Goal: Information Seeking & Learning: Learn about a topic

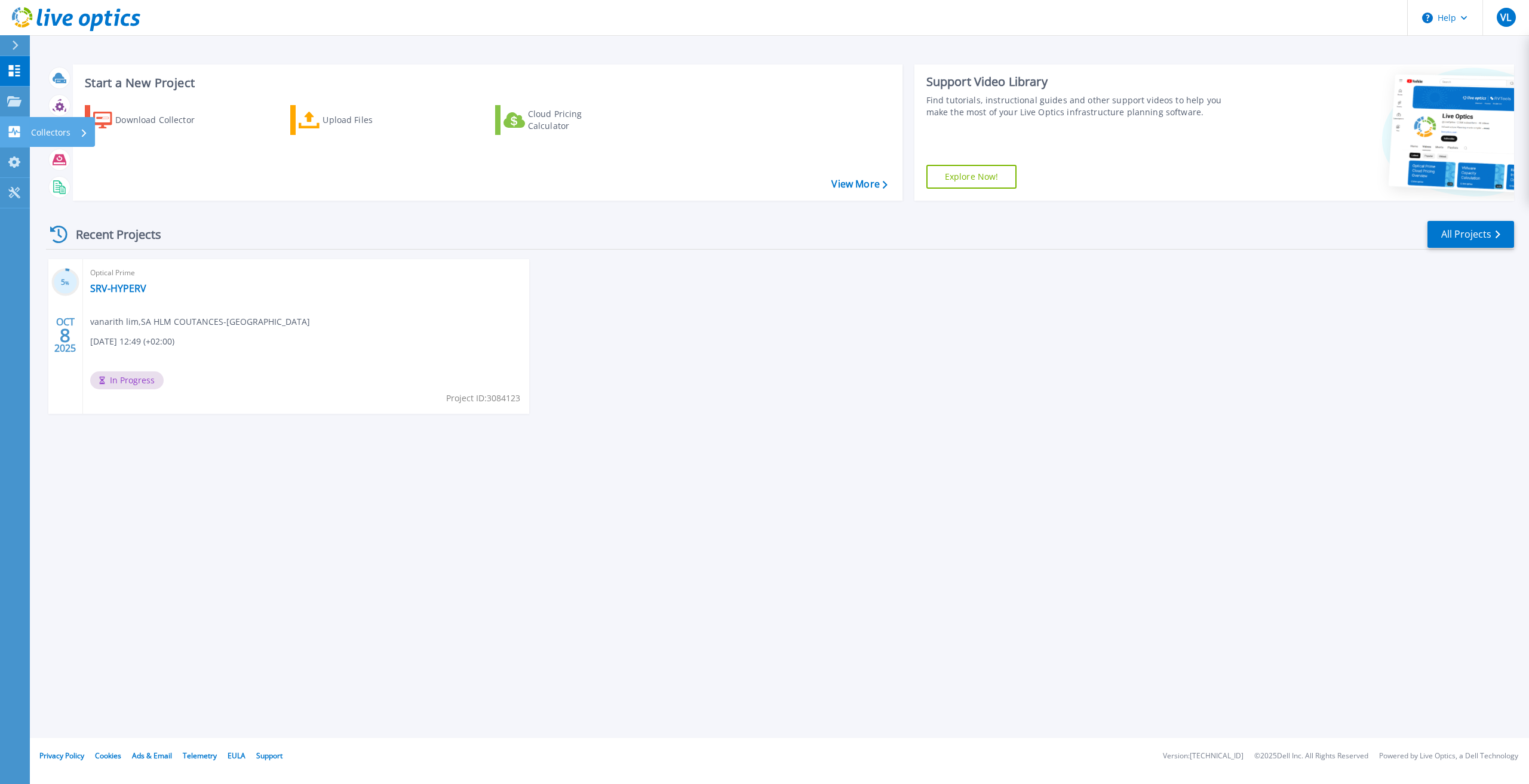
click at [11, 125] on link "Collectors Collectors" at bounding box center [15, 132] width 30 height 30
click at [243, 543] on div "Start a New Project Download Collector Upload Files Cloud Pricing Calculator Vi…" at bounding box center [779, 369] width 1499 height 738
click at [11, 69] on icon at bounding box center [14, 70] width 11 height 11
click at [20, 93] on link "Projects Projects" at bounding box center [15, 101] width 30 height 30
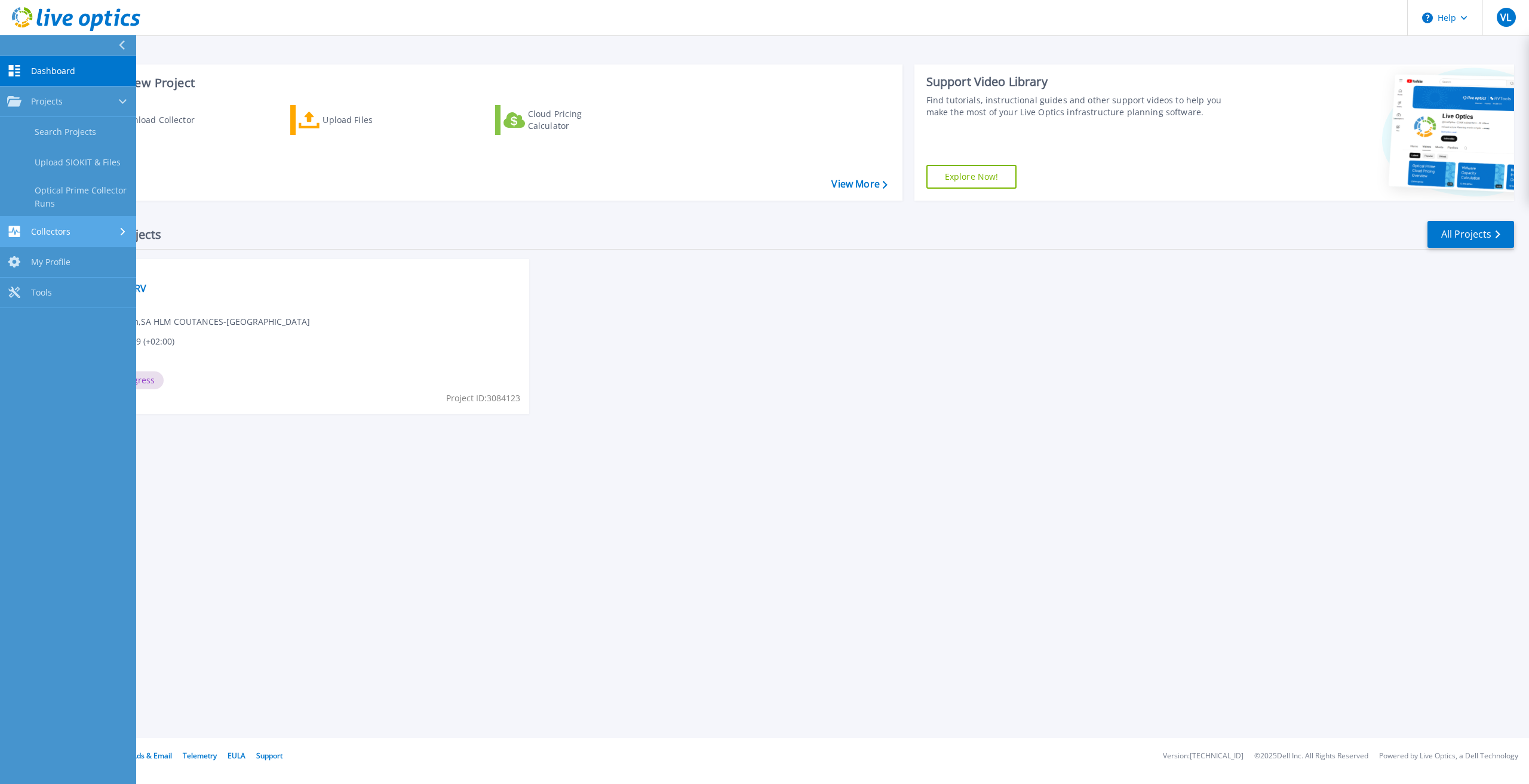
click at [56, 236] on span "Collectors" at bounding box center [51, 232] width 40 height 11
click at [49, 250] on span "Tools" at bounding box center [42, 254] width 21 height 11
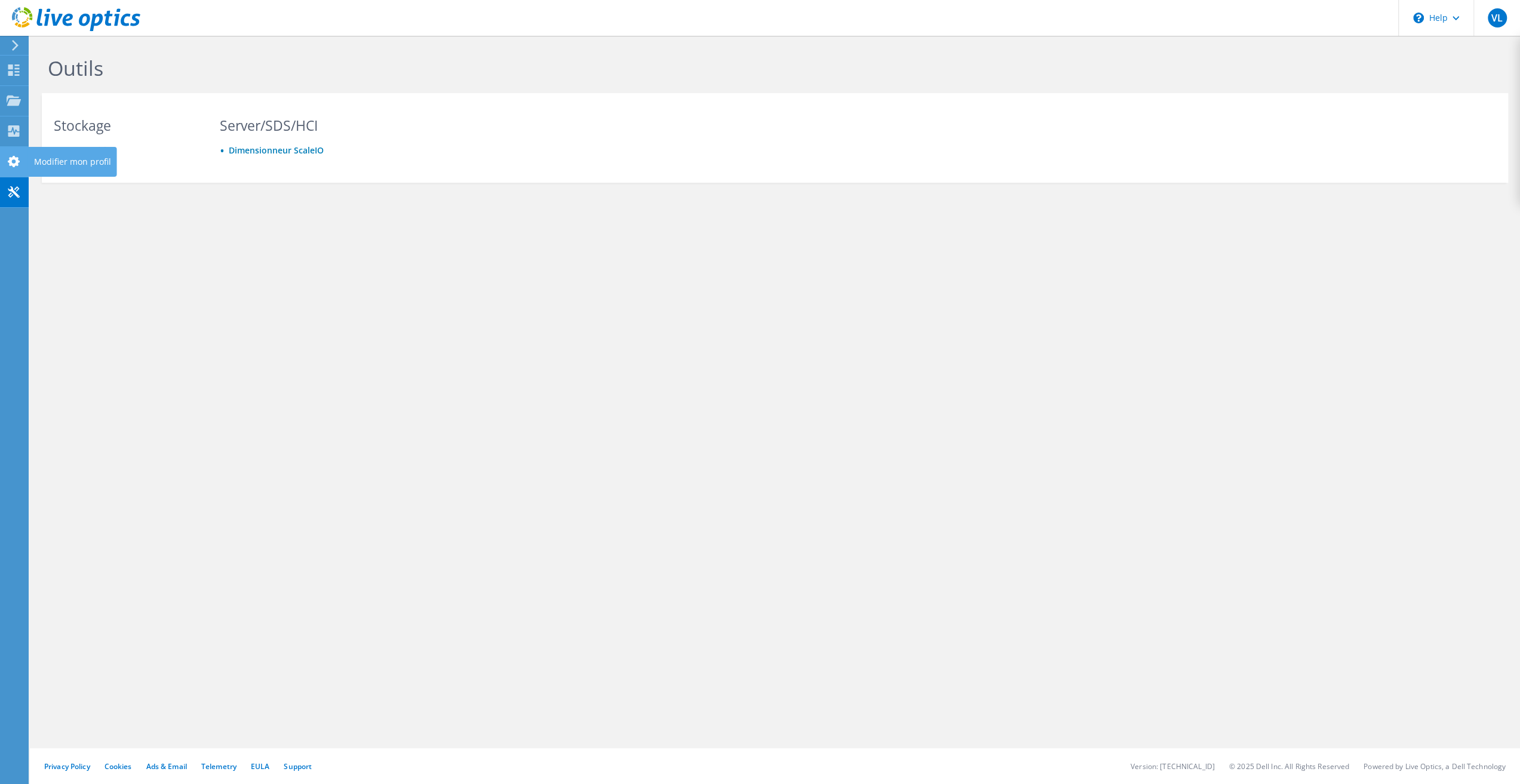
click at [11, 158] on use at bounding box center [14, 161] width 12 height 11
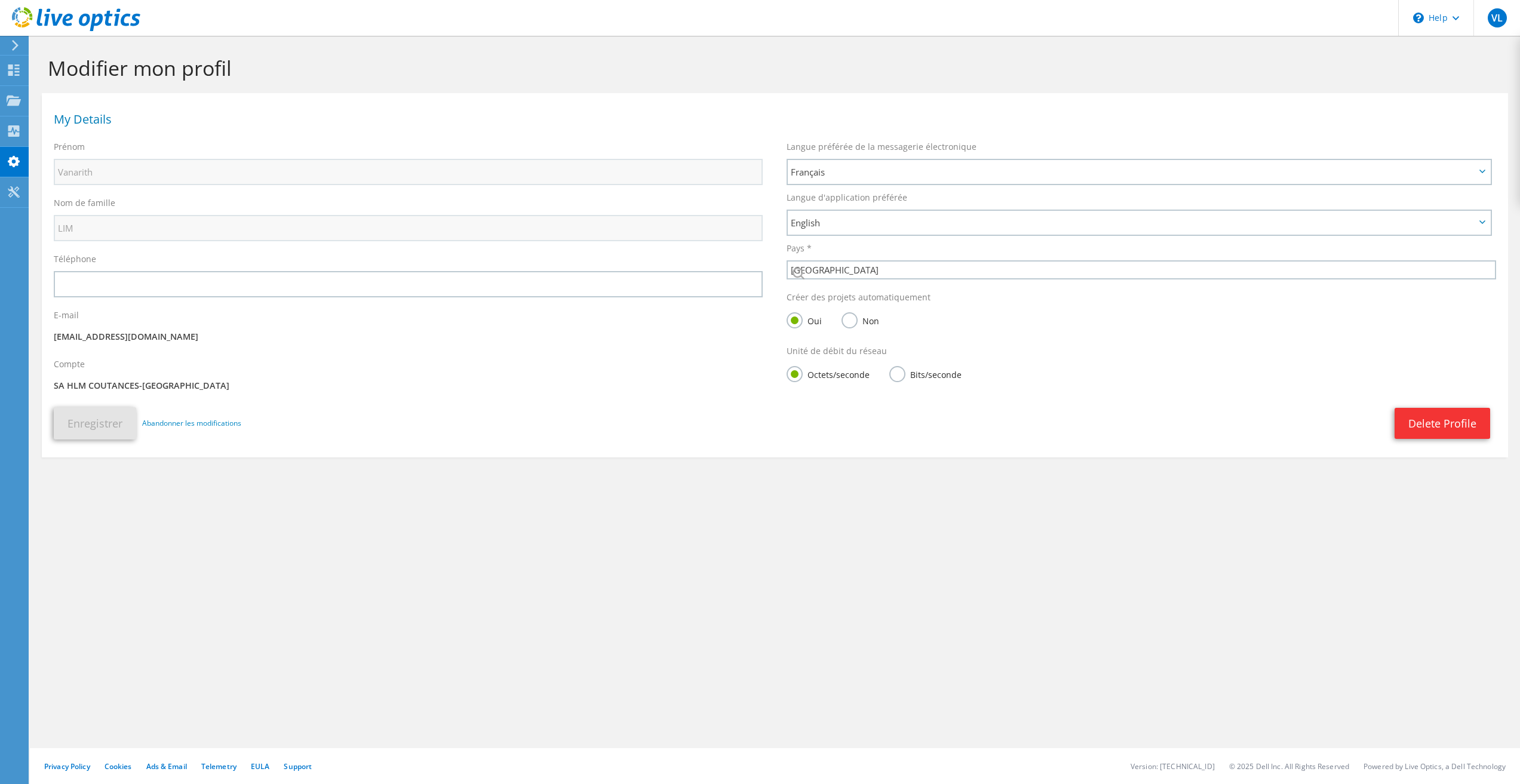
select select "73"
click at [18, 129] on use at bounding box center [14, 130] width 11 height 11
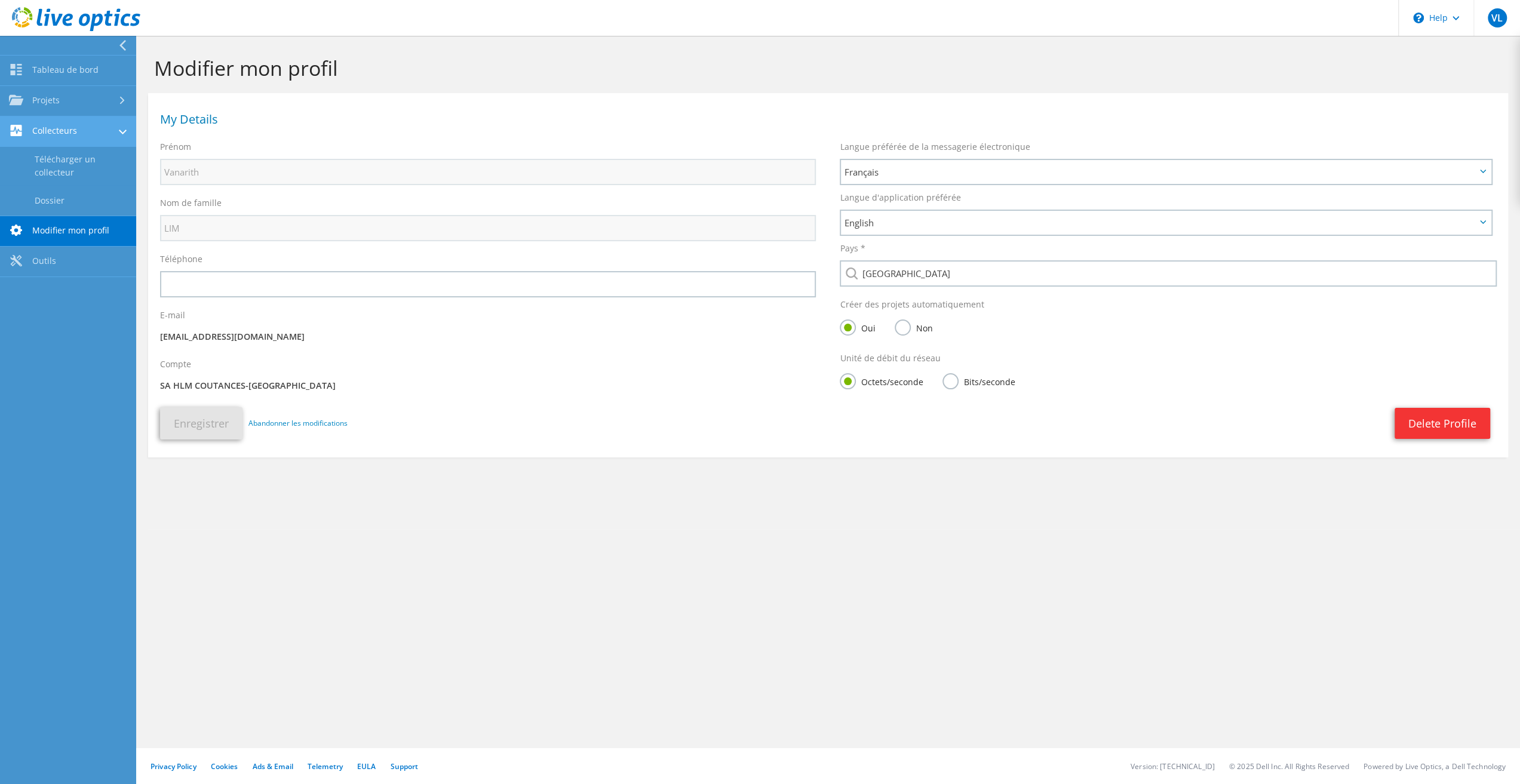
click at [60, 128] on link "Collecteurs" at bounding box center [68, 132] width 136 height 30
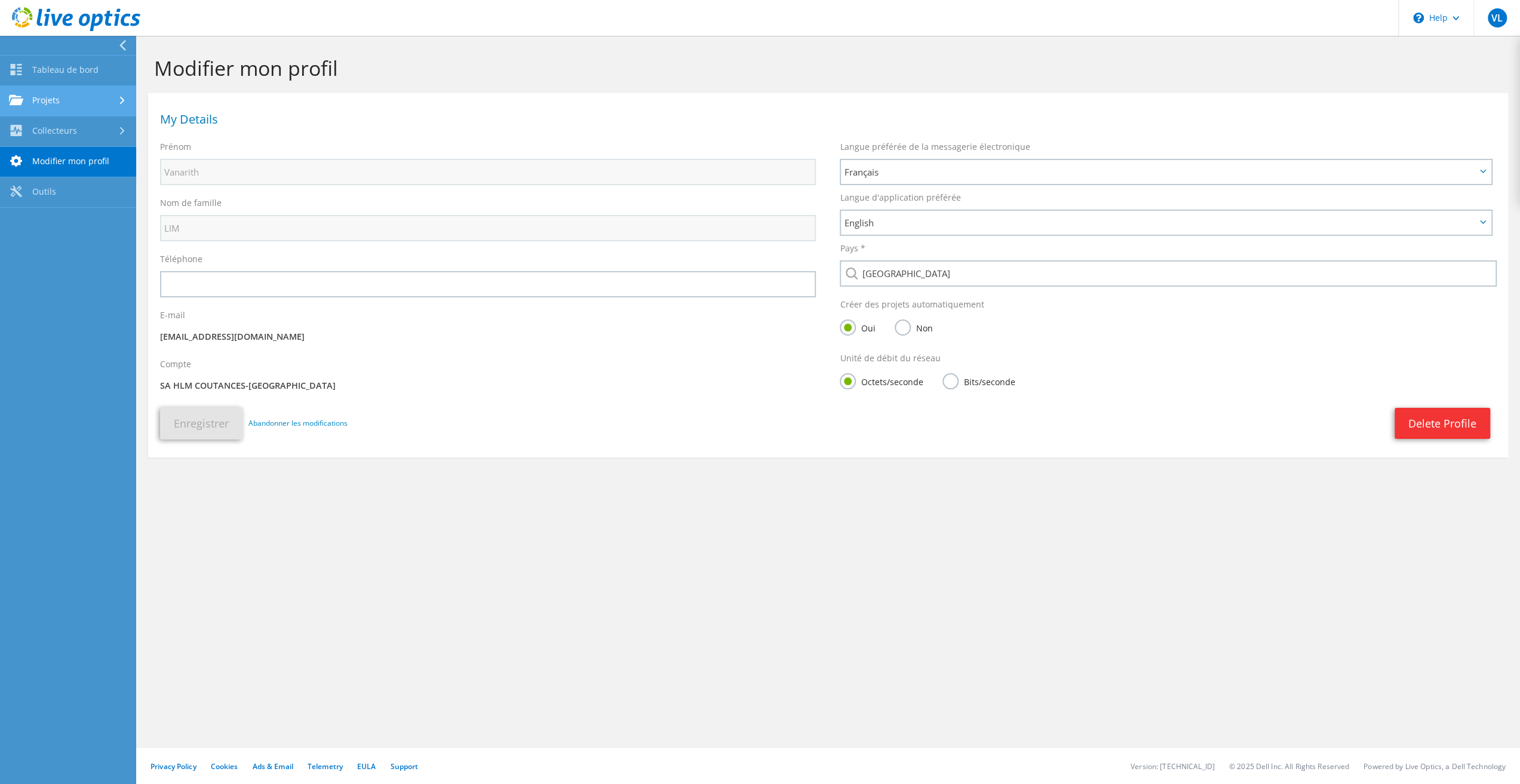
click at [68, 99] on link "Projets" at bounding box center [68, 101] width 136 height 30
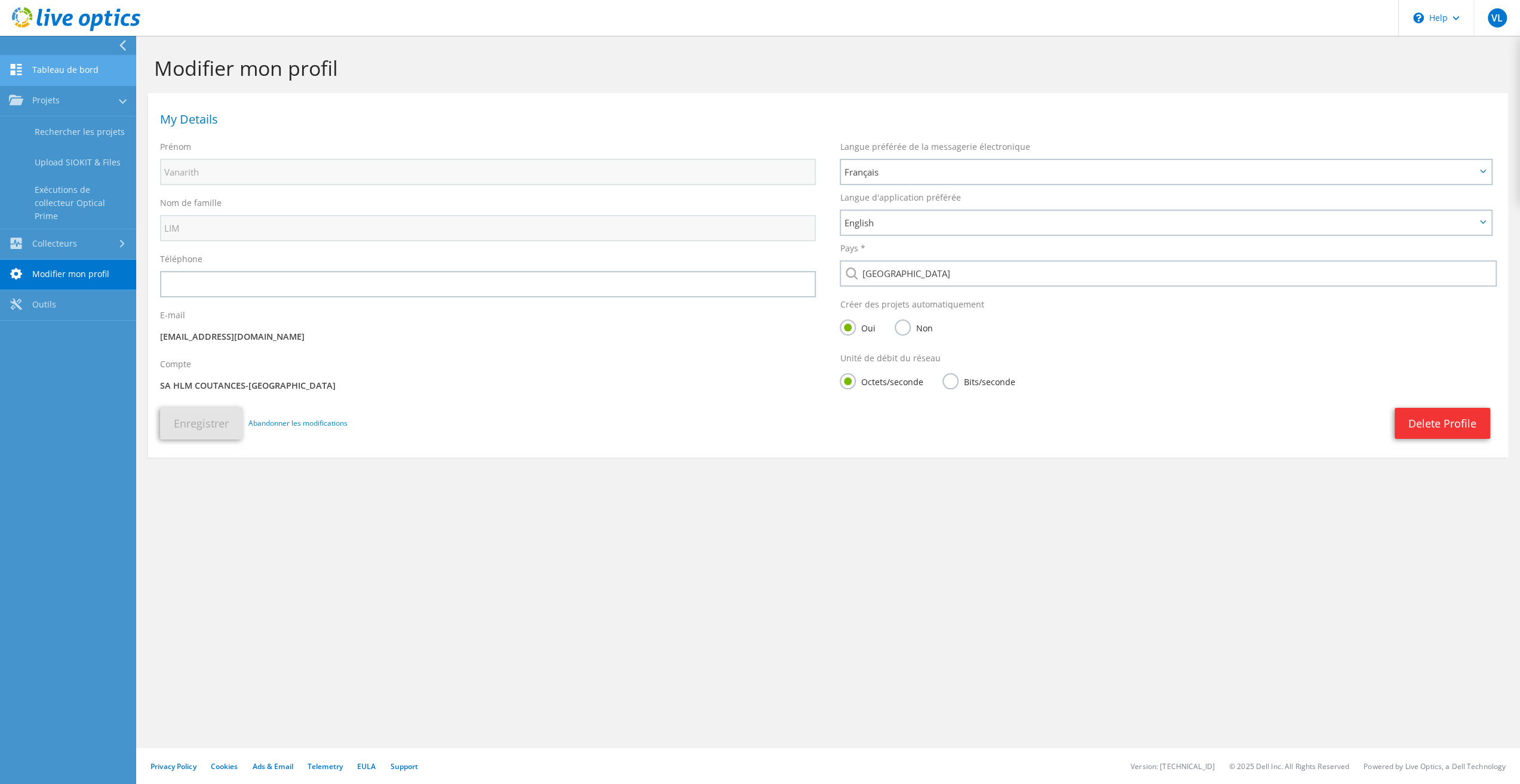
click at [72, 70] on link "Tableau de bord" at bounding box center [68, 71] width 136 height 30
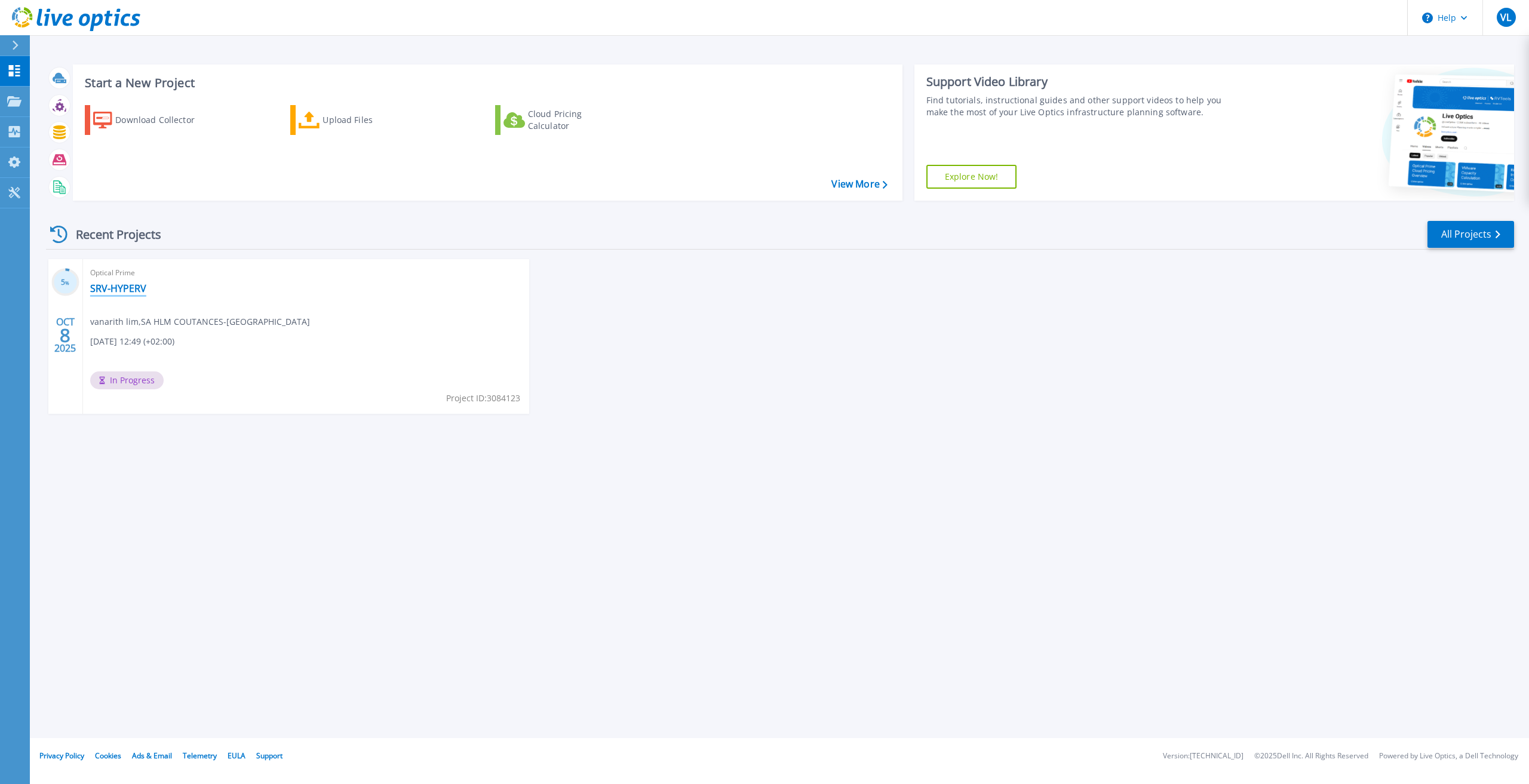
click at [105, 285] on link "SRV-HYPERV" at bounding box center [118, 288] width 56 height 12
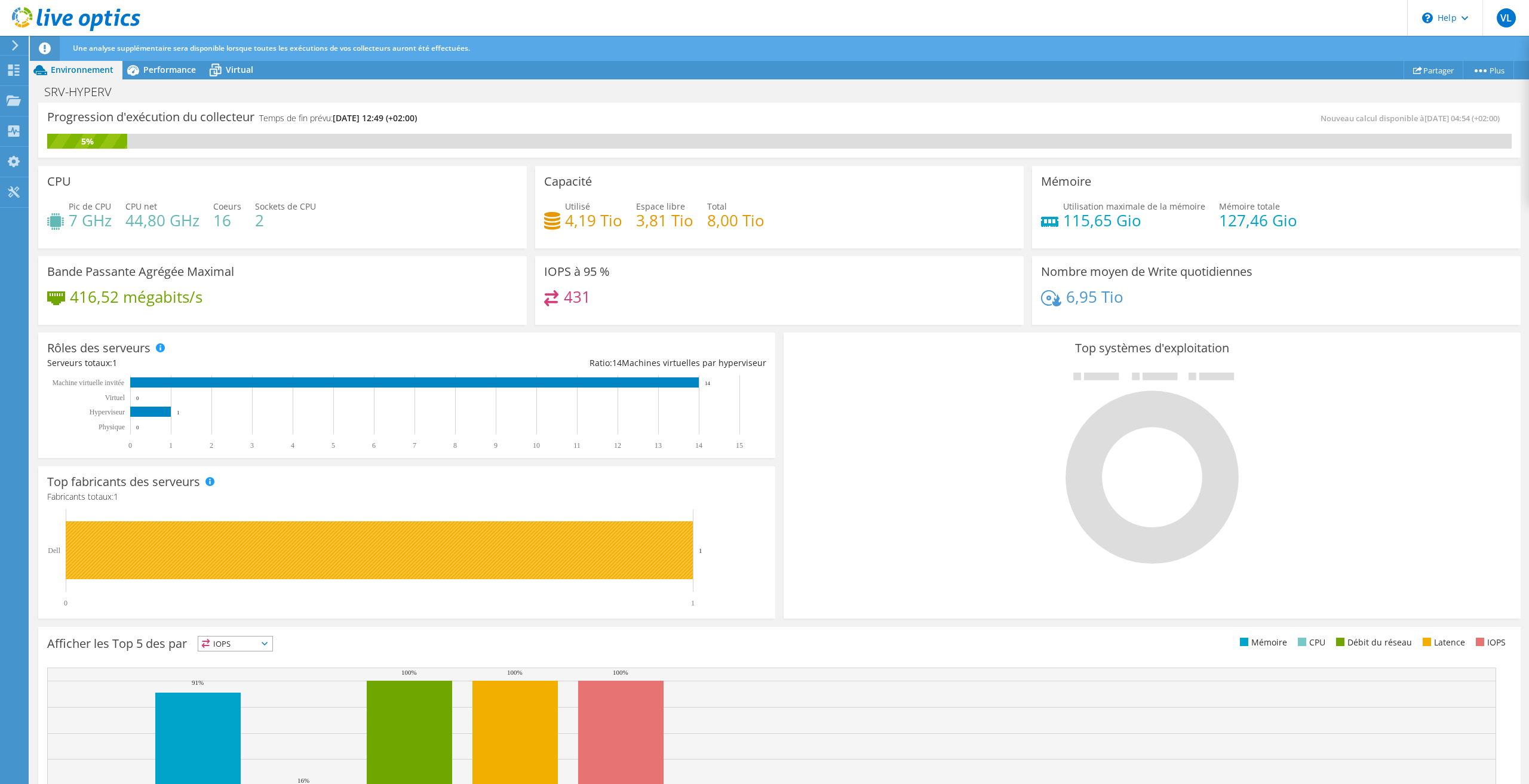
scroll to position [82, 0]
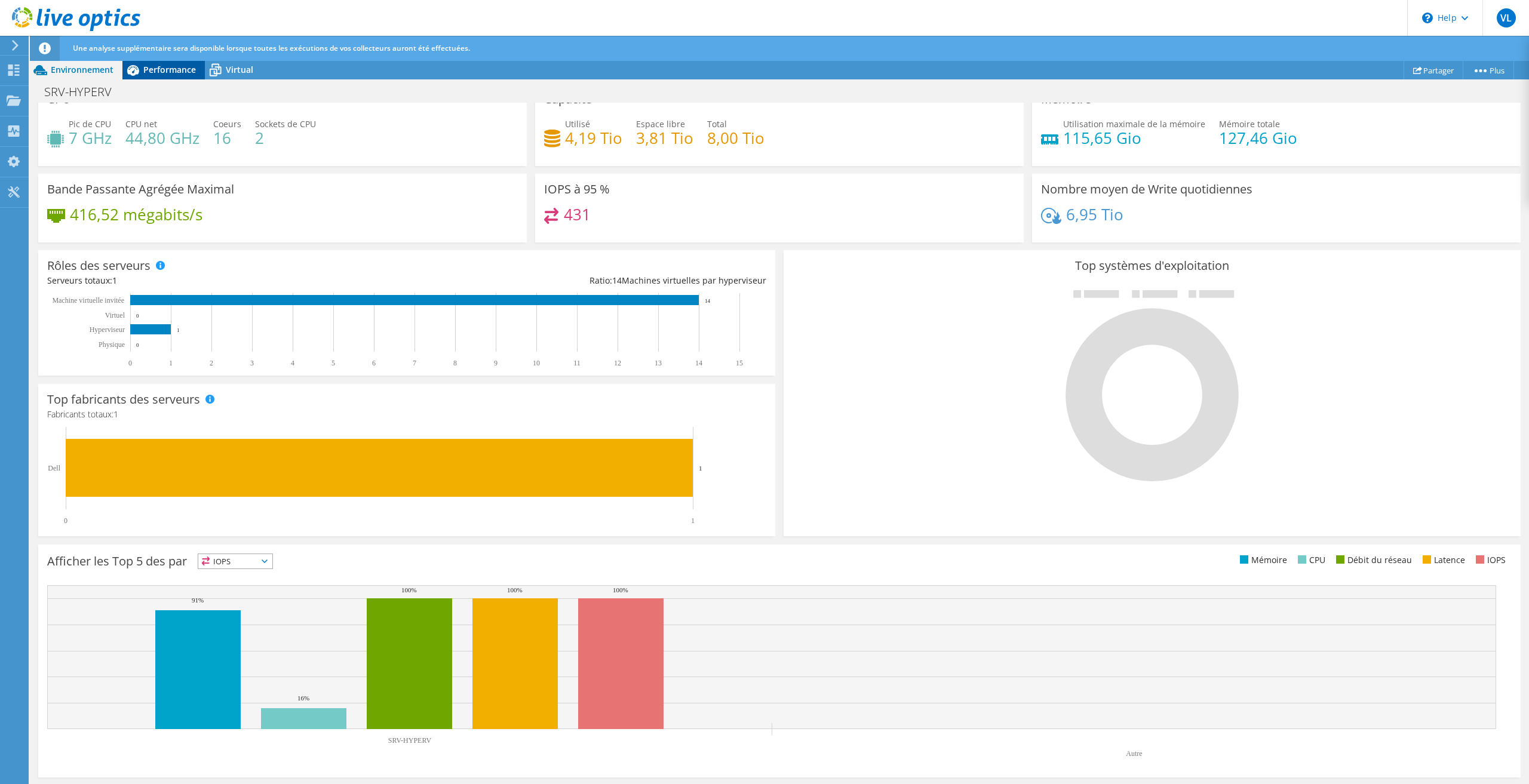
click at [156, 67] on span "Performance" at bounding box center [169, 69] width 53 height 11
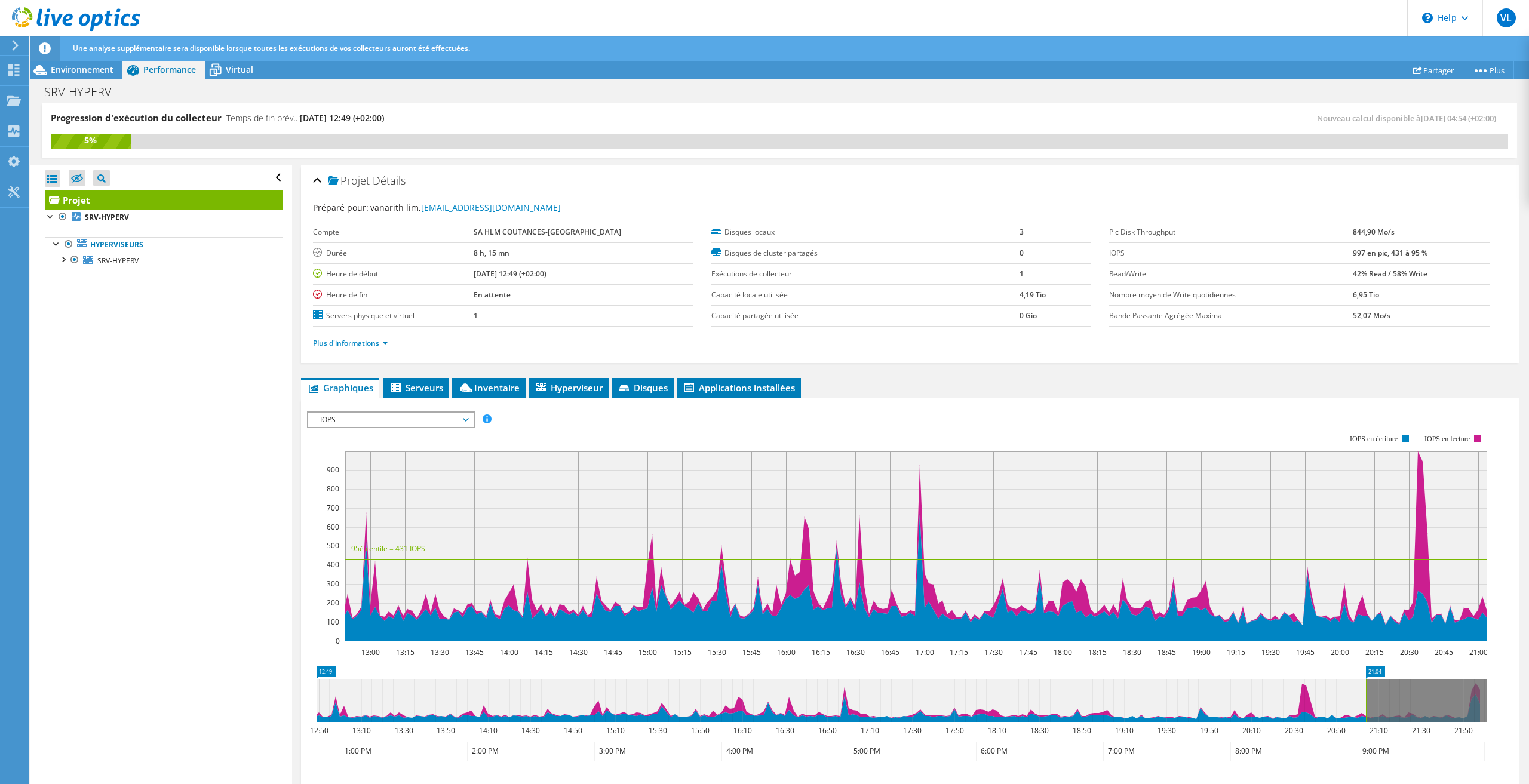
click at [423, 412] on span "IOPS" at bounding box center [391, 420] width 154 height 14
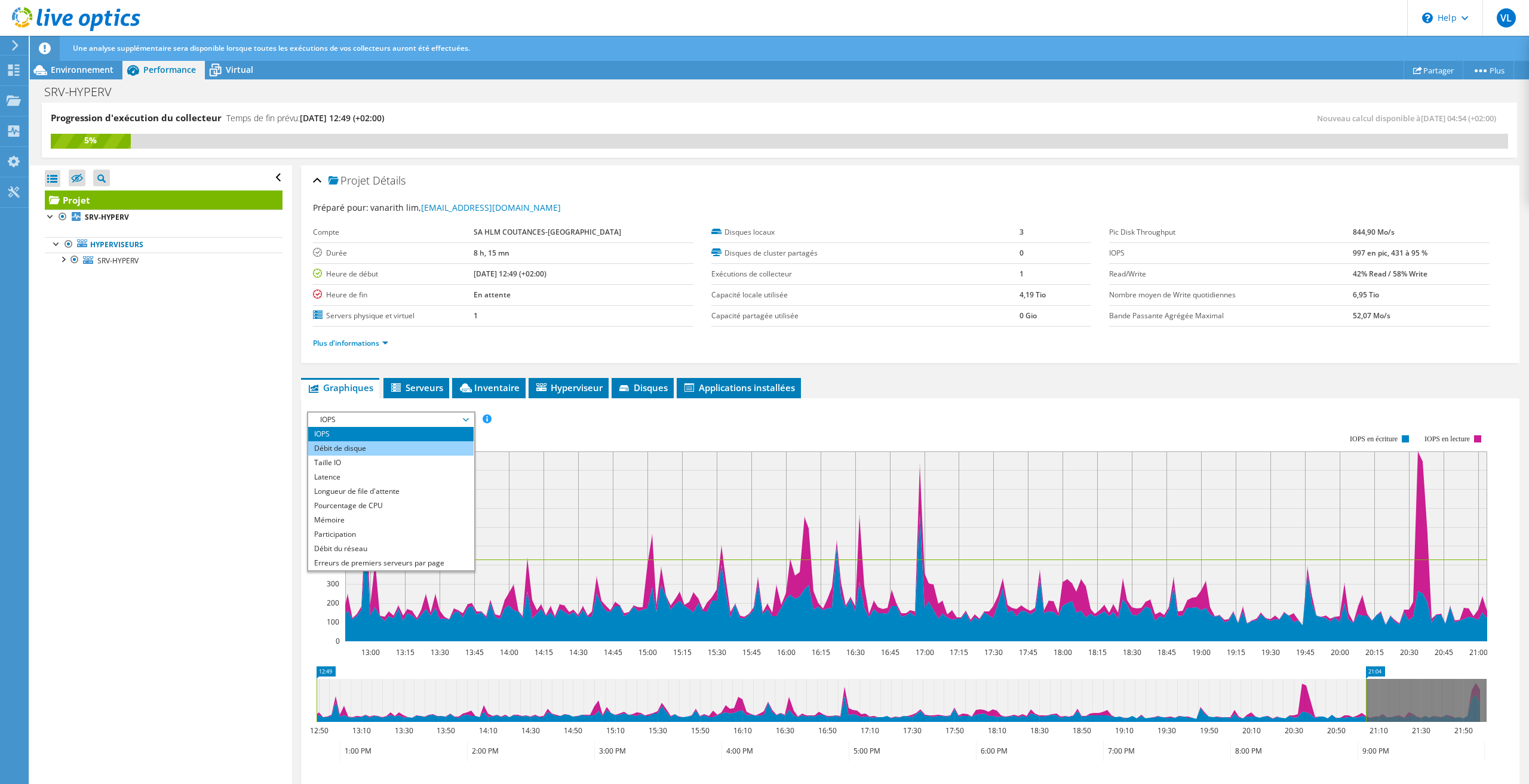
click at [344, 441] on li "Débit de disque" at bounding box center [391, 448] width 165 height 14
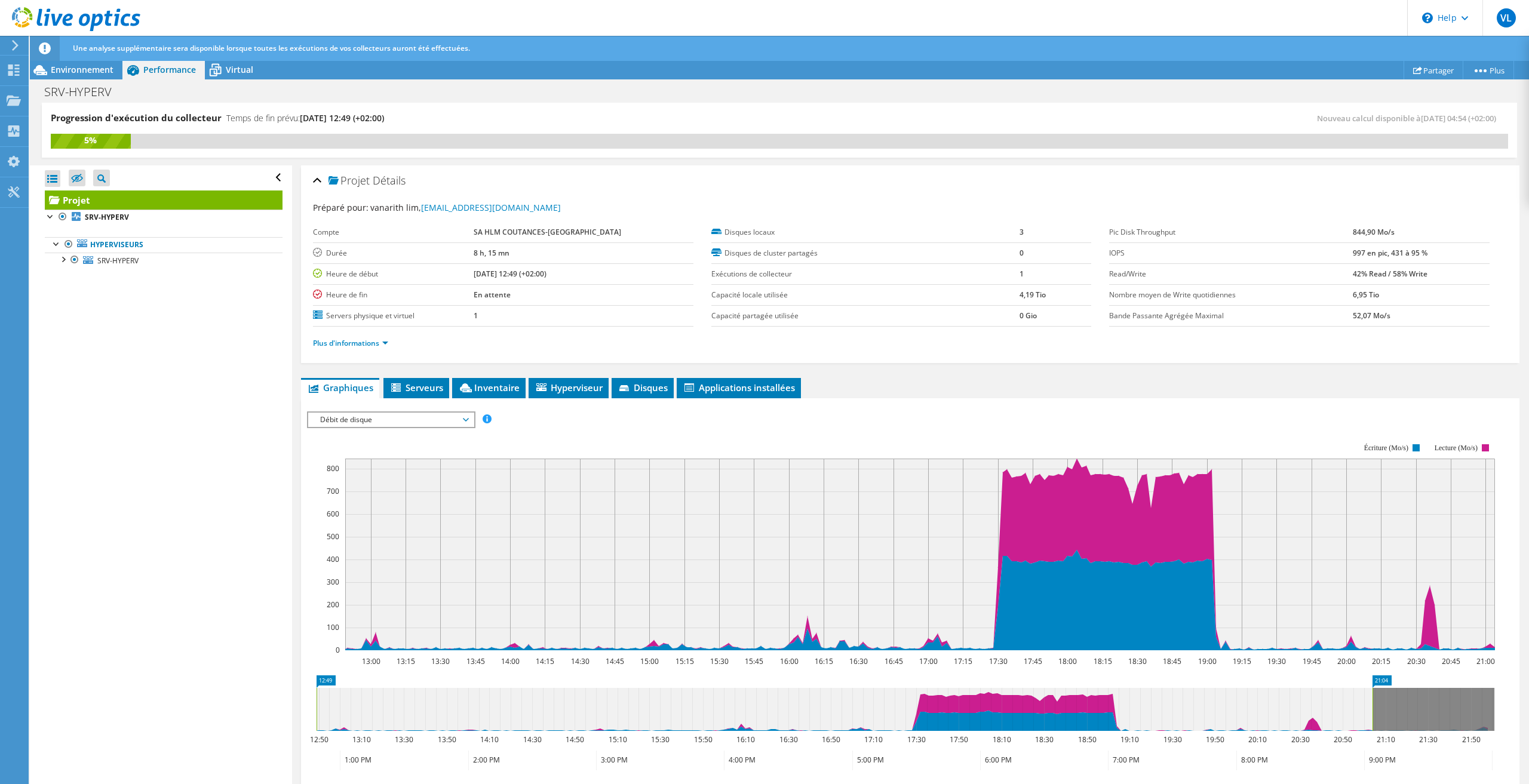
click at [335, 418] on span "Débit de disque" at bounding box center [391, 420] width 154 height 14
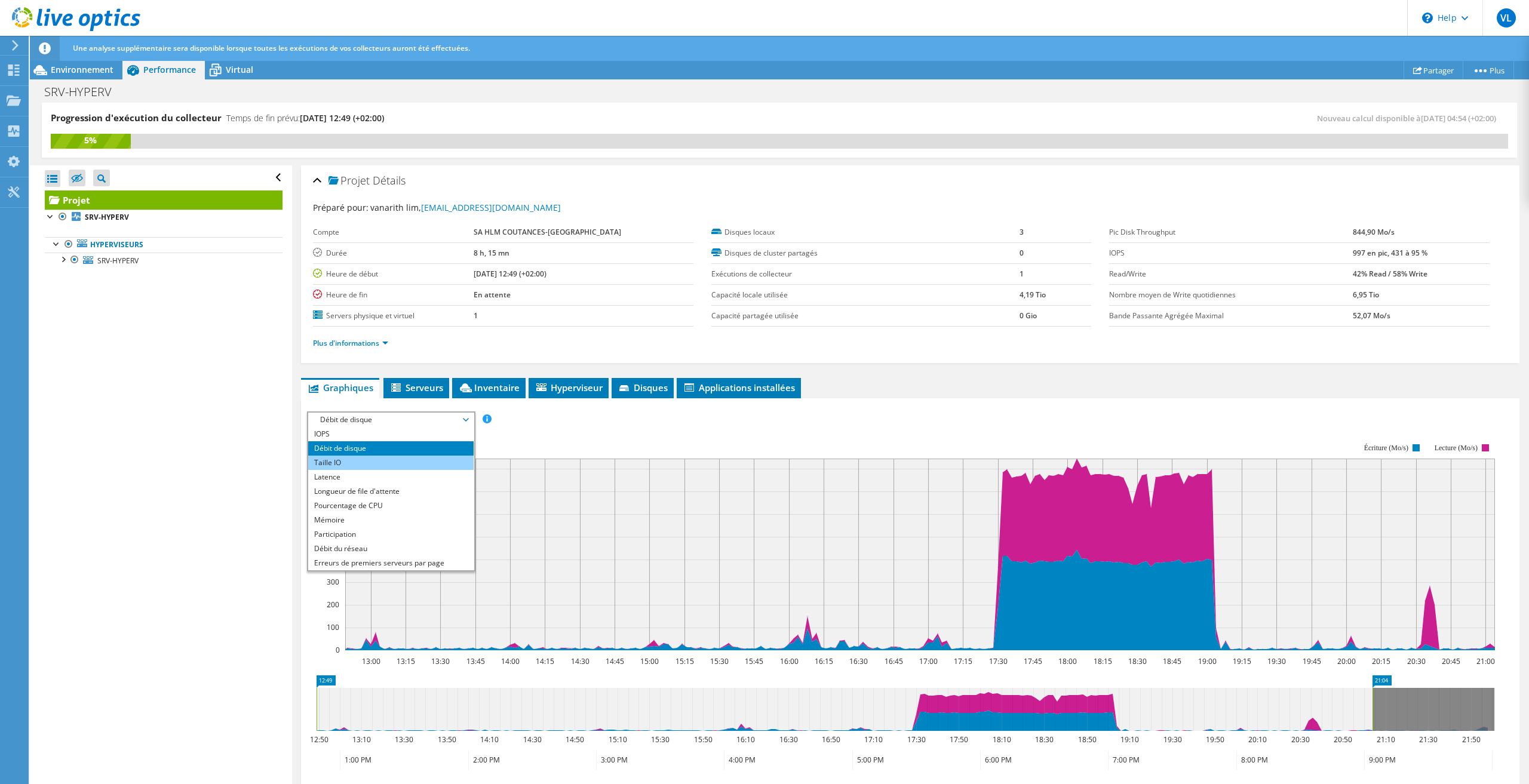
click at [335, 461] on li "Taille IO" at bounding box center [391, 462] width 165 height 14
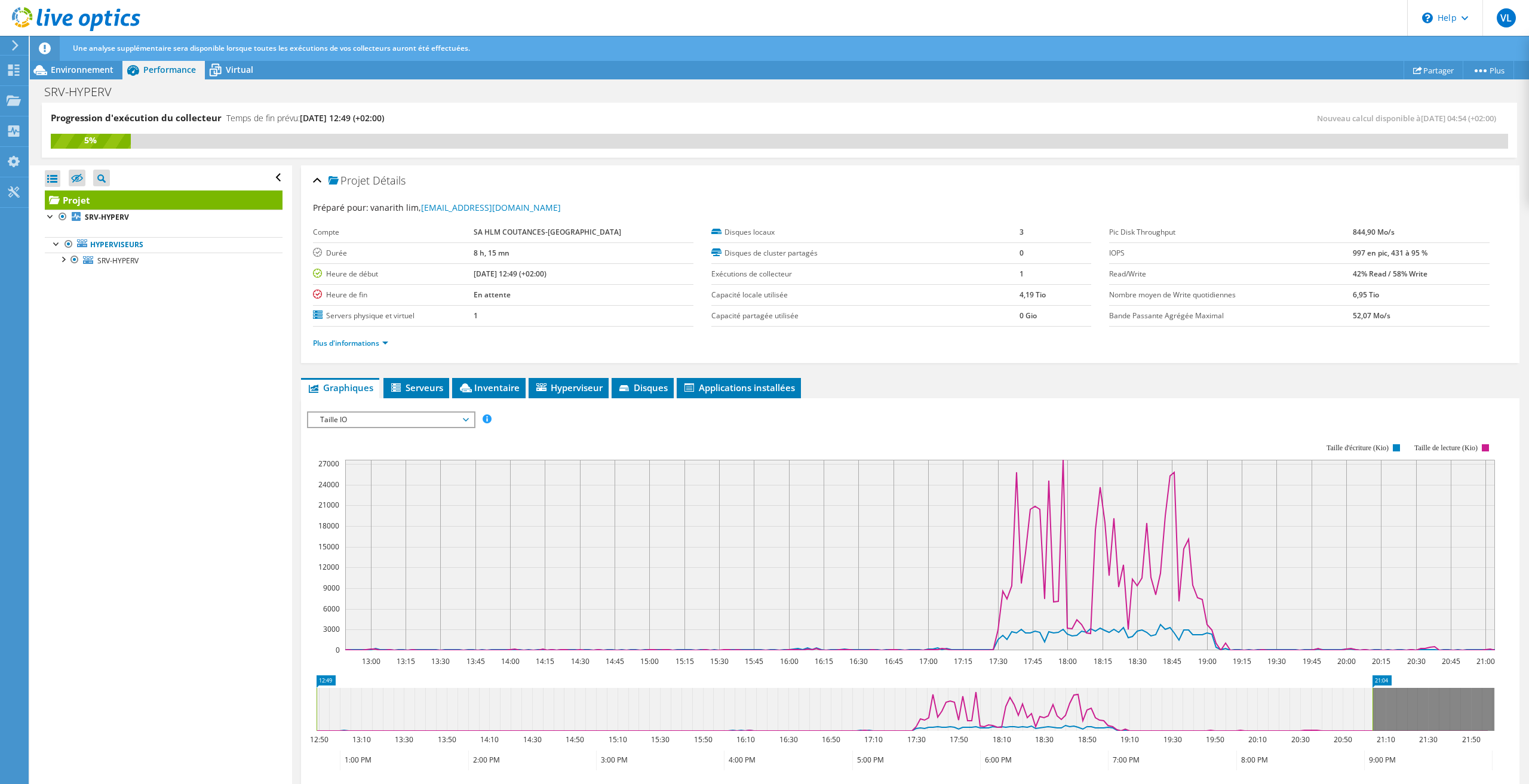
click at [326, 417] on span "Taille IO" at bounding box center [391, 420] width 154 height 14
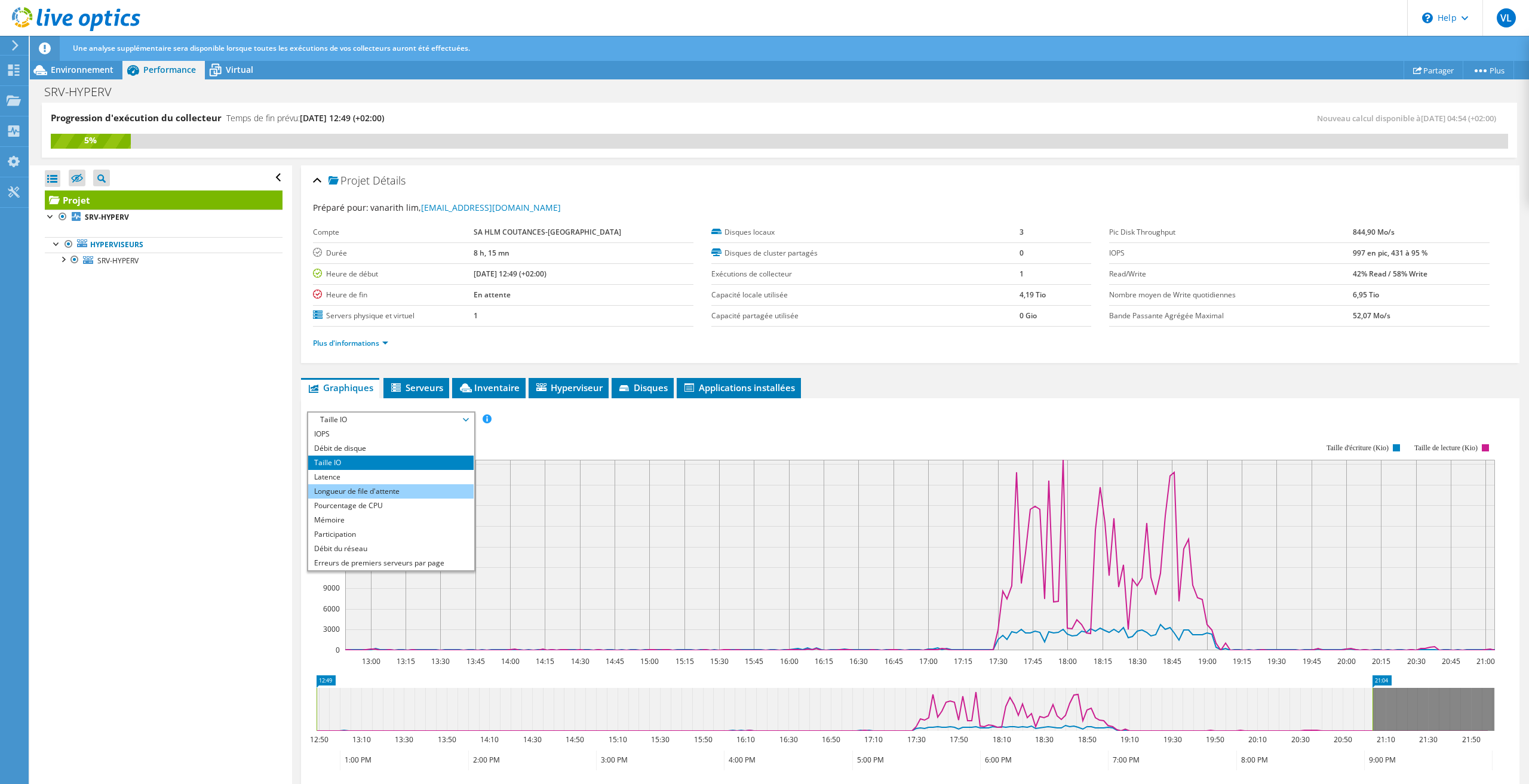
click at [340, 489] on li "Longueur de file d'attente" at bounding box center [391, 492] width 165 height 14
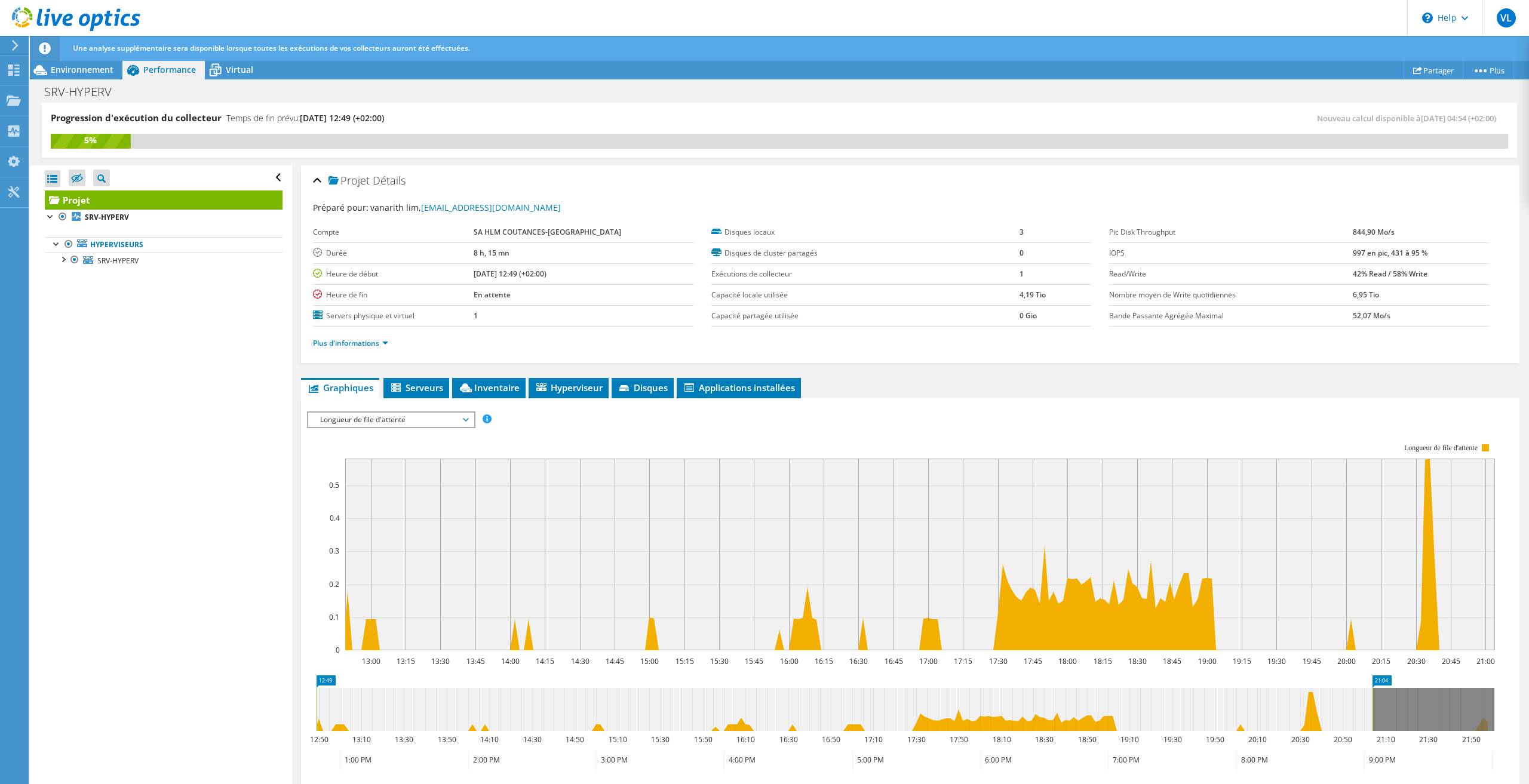
click at [339, 422] on span "Longueur de file d'attente" at bounding box center [391, 420] width 154 height 14
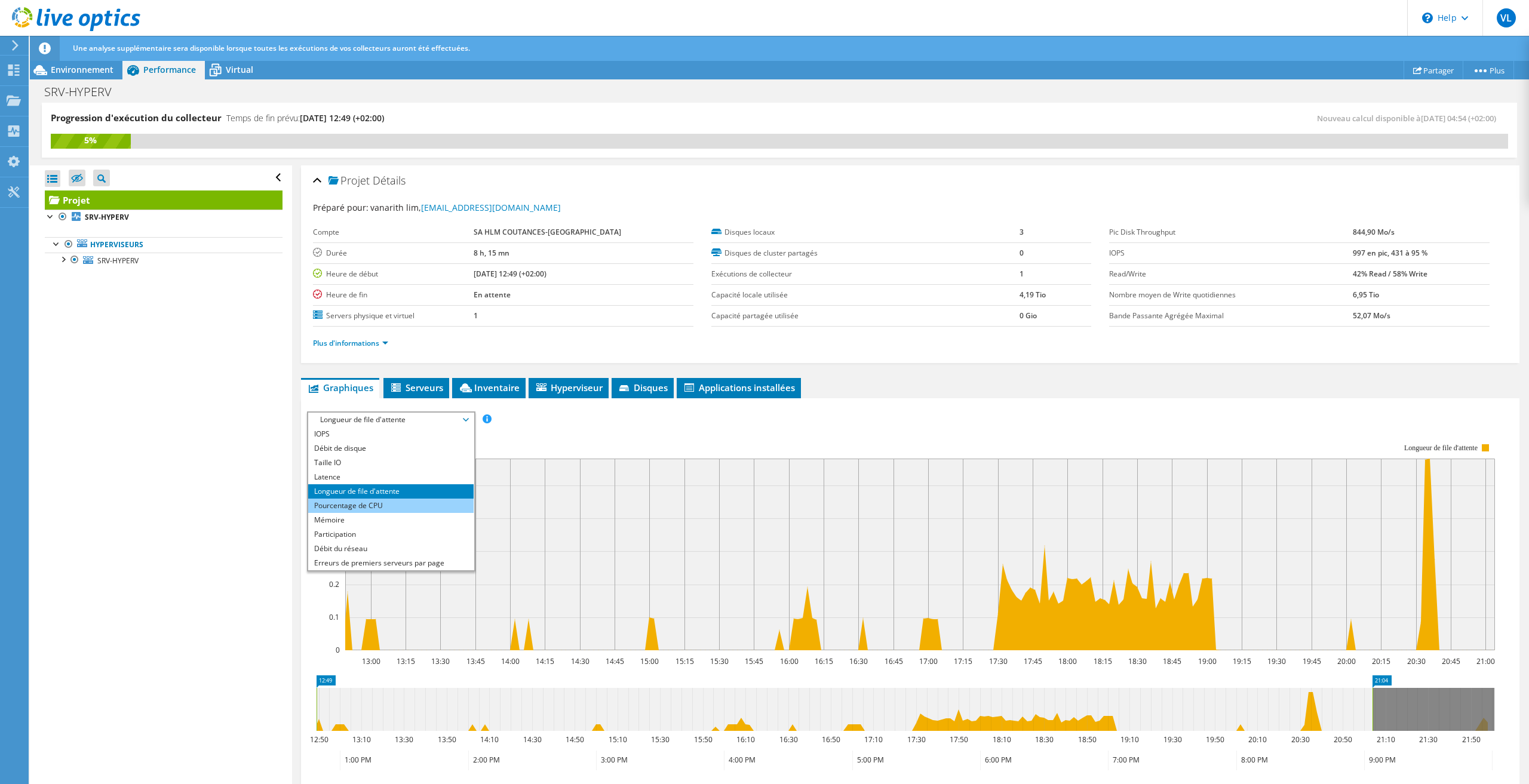
click at [350, 499] on li "Pourcentage de CPU" at bounding box center [391, 506] width 165 height 14
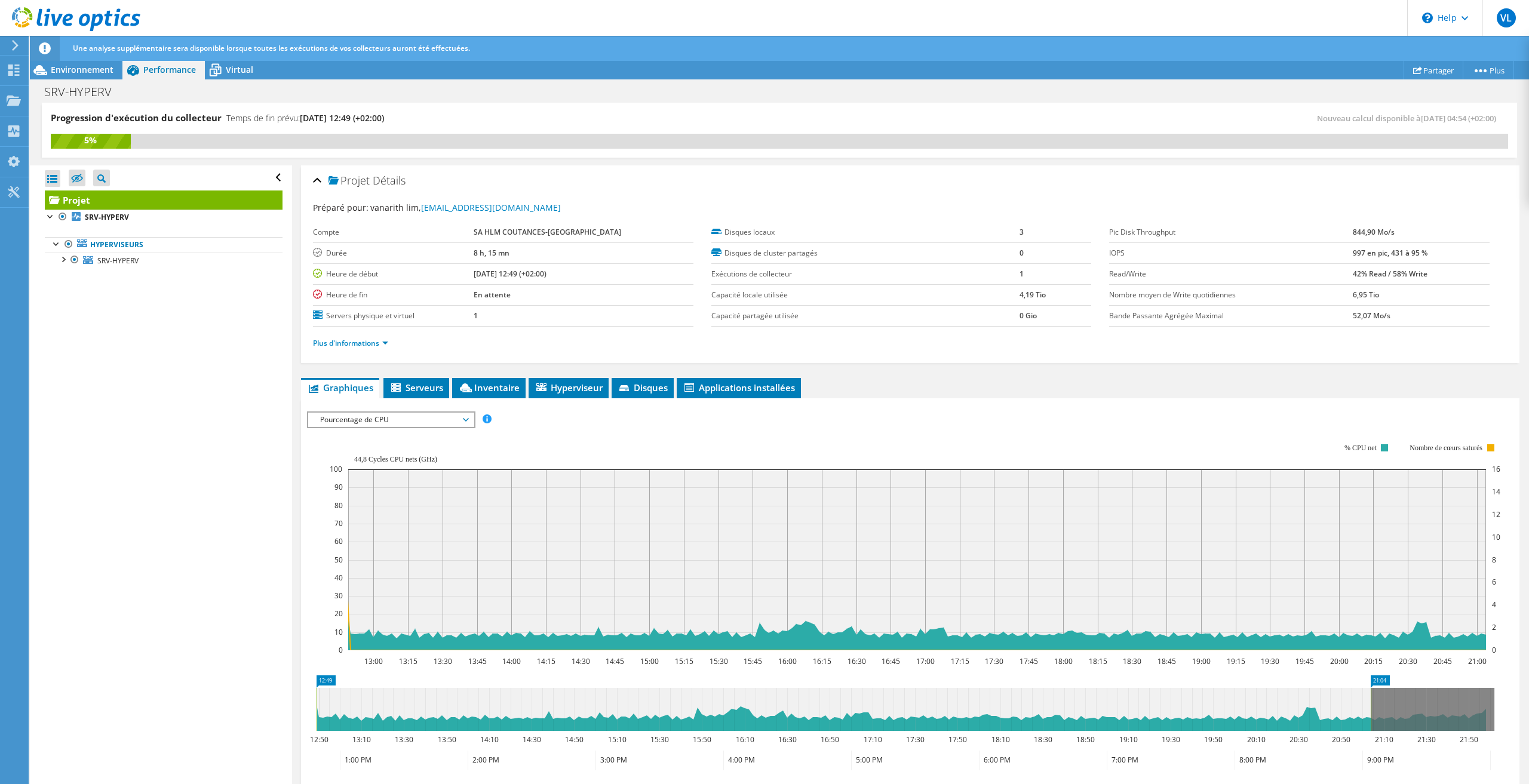
click at [401, 415] on span "Pourcentage de CPU" at bounding box center [391, 420] width 154 height 14
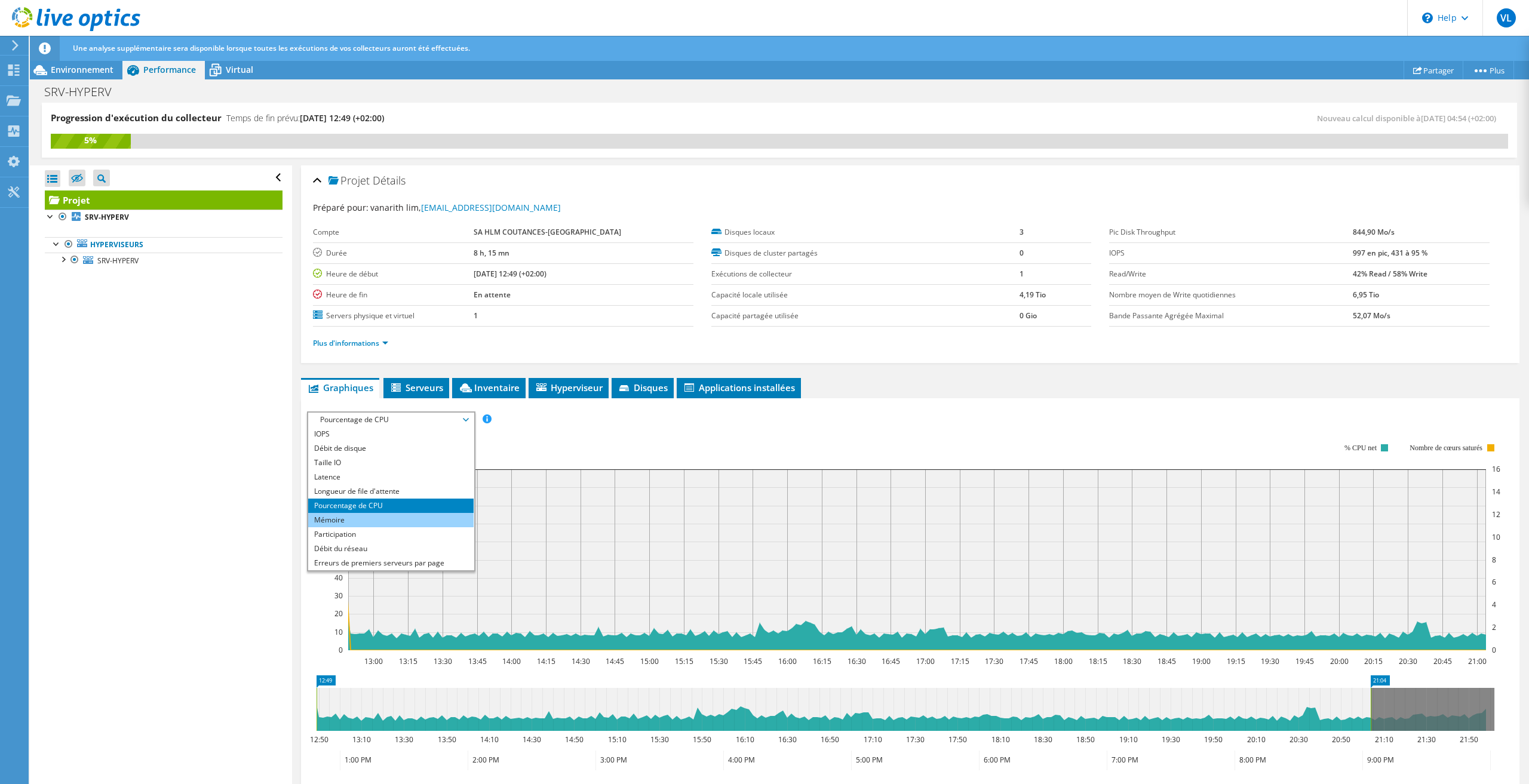
click at [357, 516] on li "Mémoire" at bounding box center [391, 520] width 165 height 14
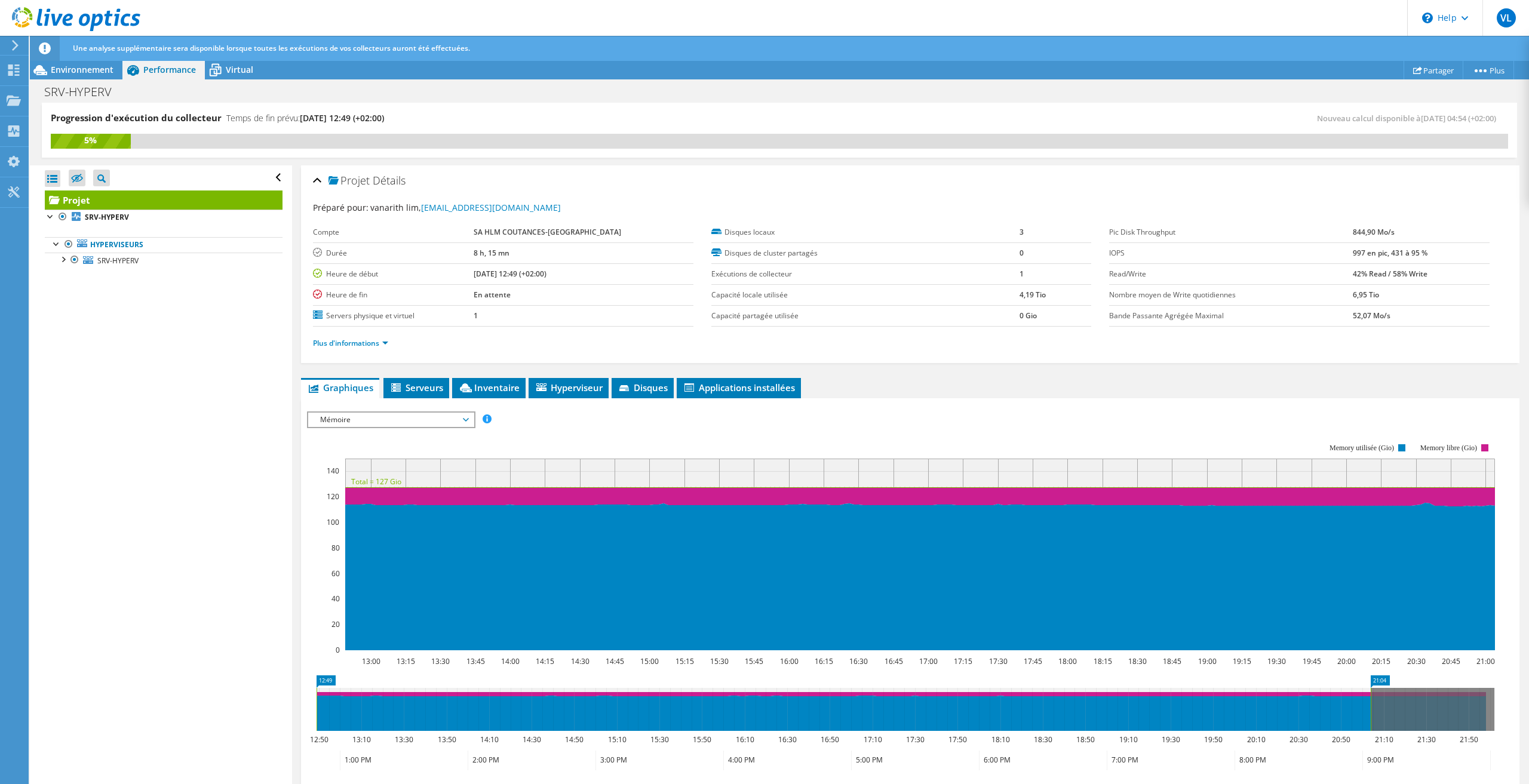
click at [419, 422] on span "Mémoire" at bounding box center [391, 420] width 154 height 14
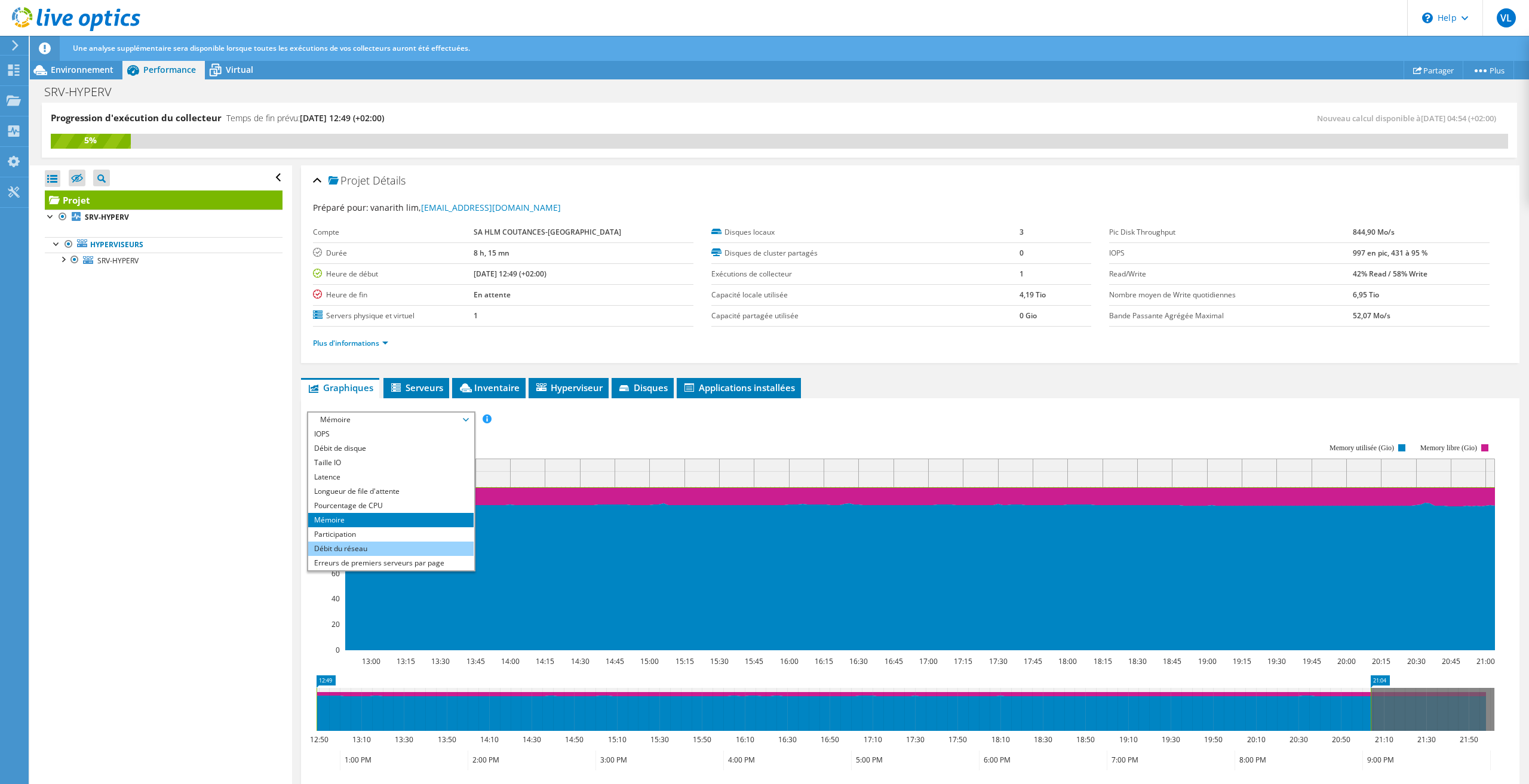
click at [370, 550] on li "Débit du réseau" at bounding box center [391, 549] width 165 height 14
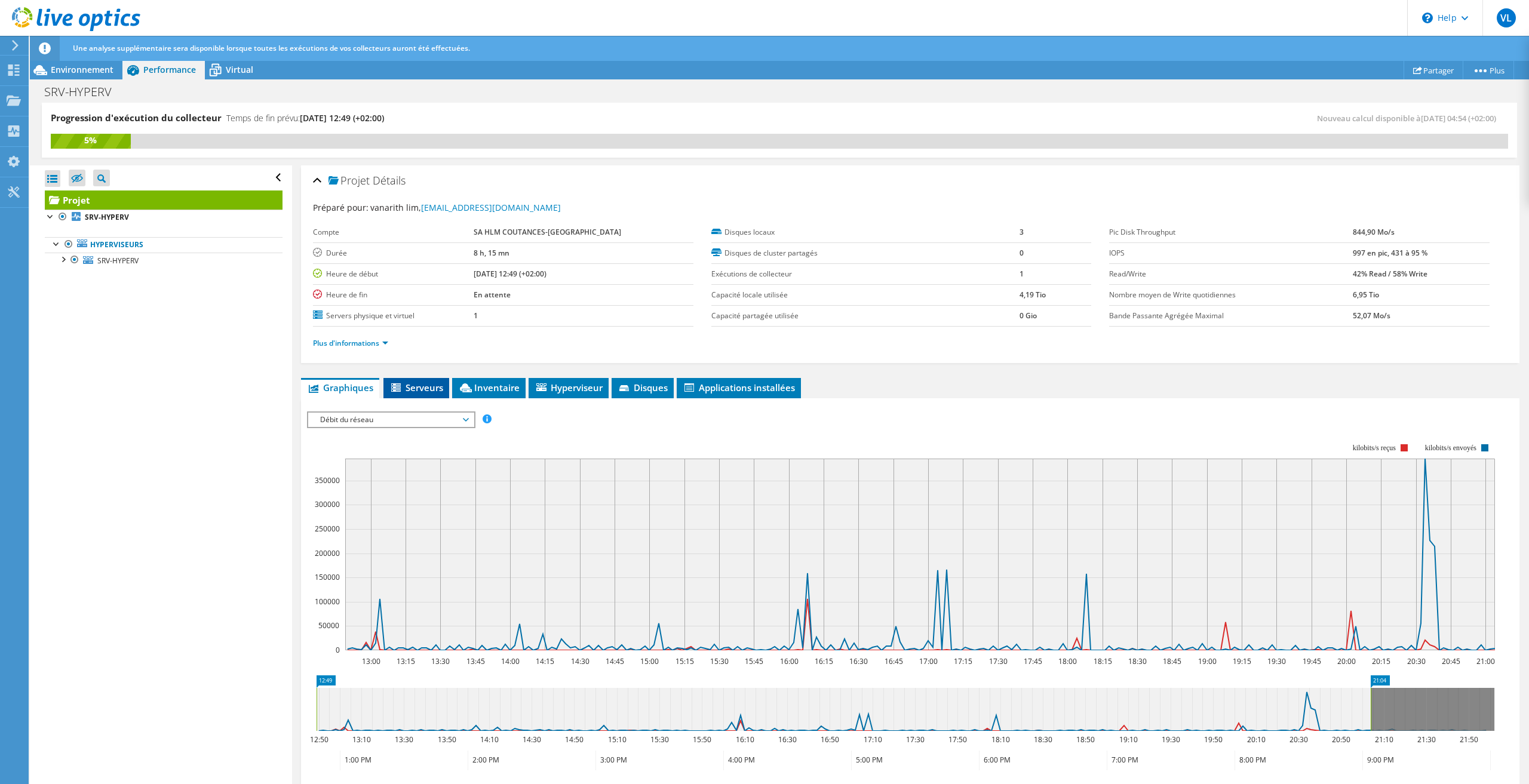
click at [410, 386] on span "Serveurs" at bounding box center [416, 387] width 54 height 12
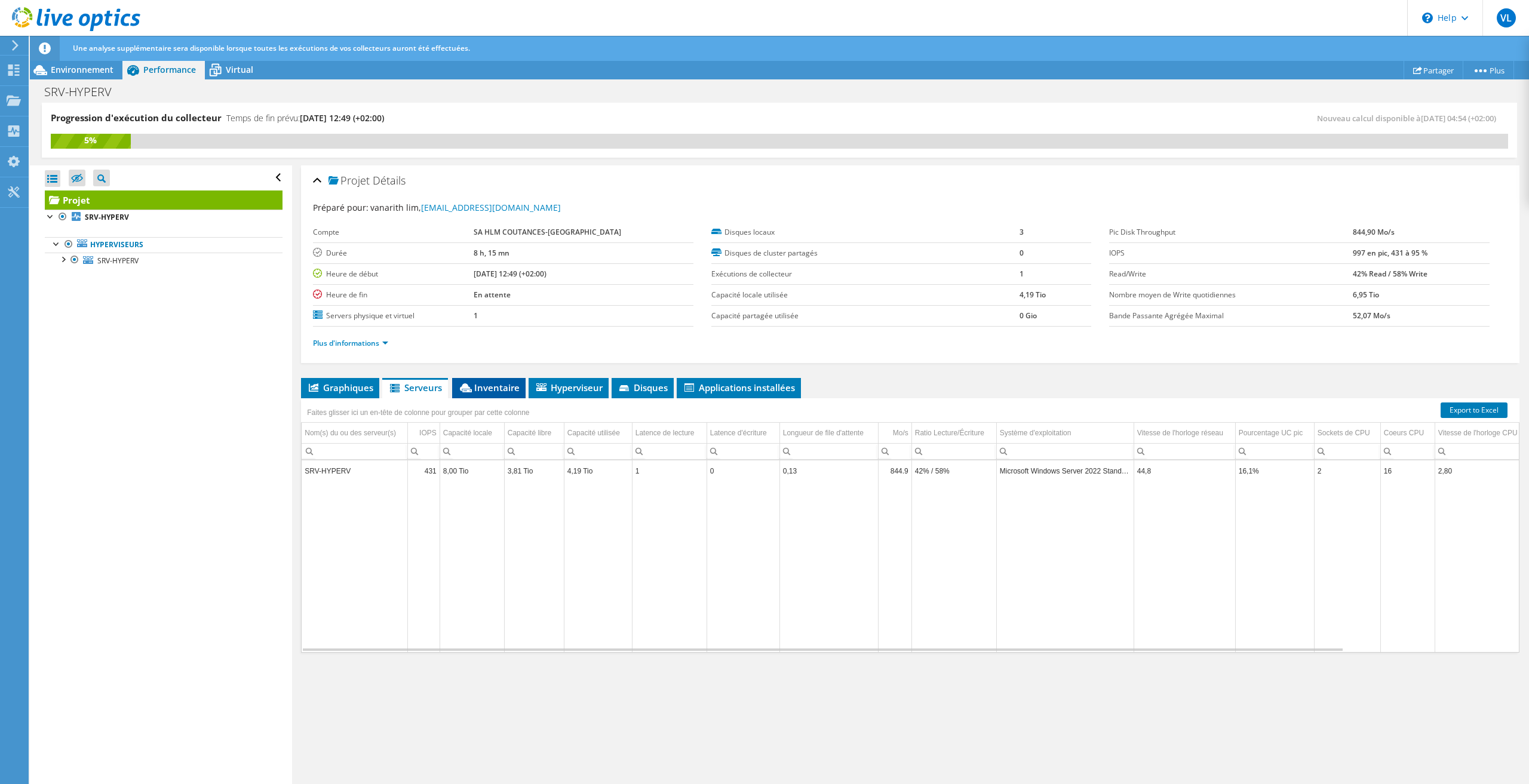
click at [497, 386] on span "Inventaire" at bounding box center [488, 387] width 62 height 12
click at [566, 390] on span "Hyperviseur" at bounding box center [568, 387] width 68 height 12
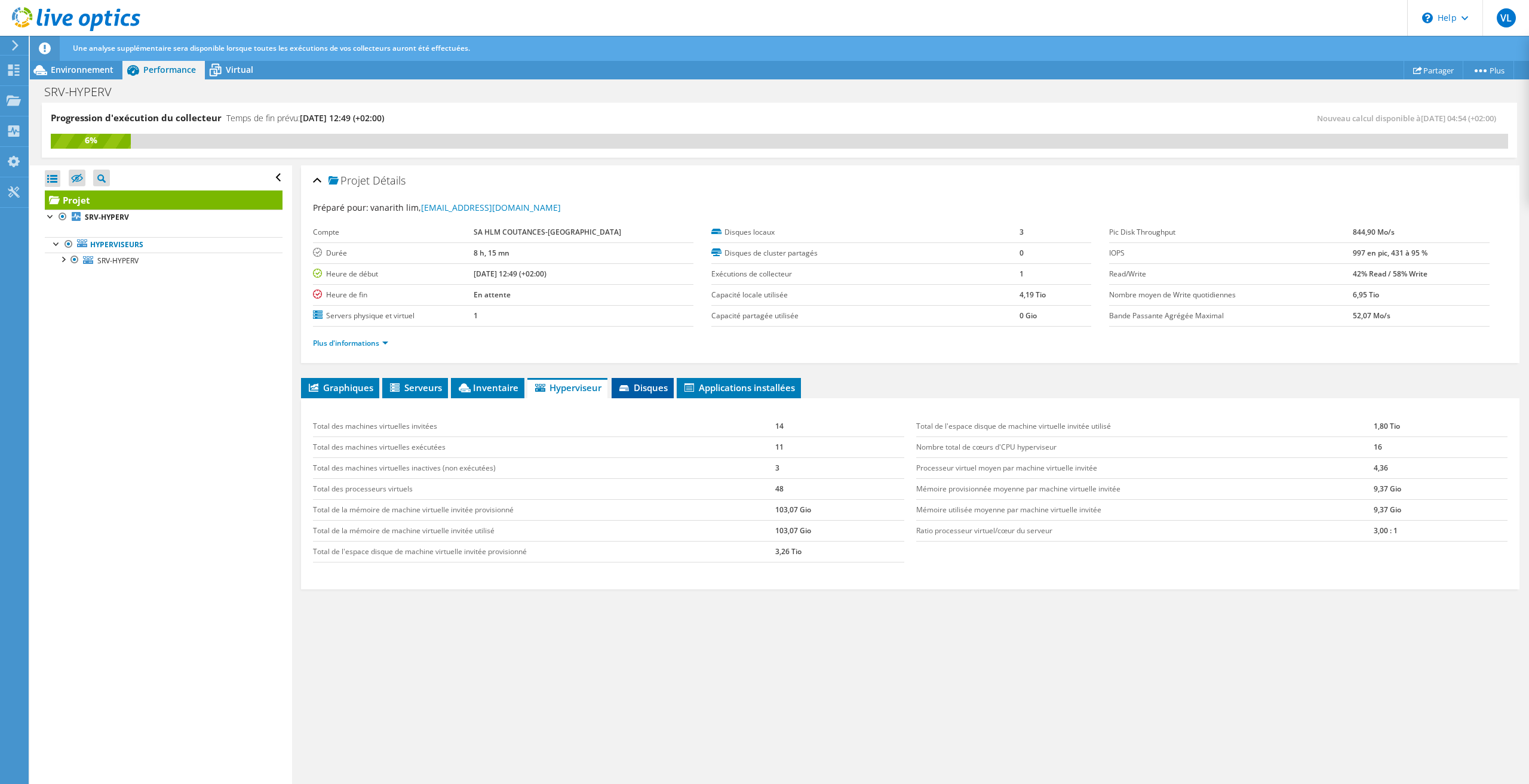
click at [632, 387] on span "Disques" at bounding box center [642, 387] width 50 height 12
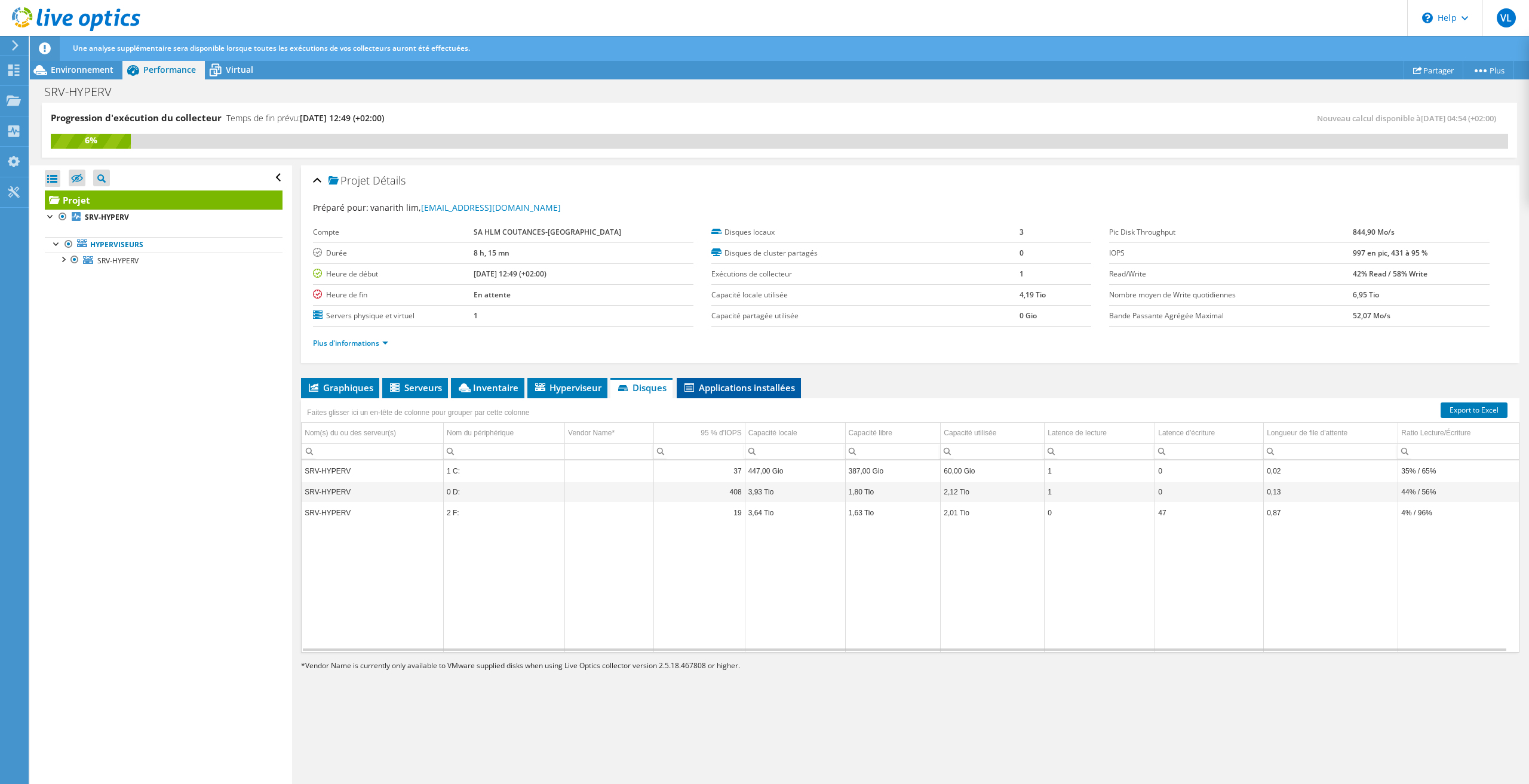
click at [719, 392] on li "Applications installées" at bounding box center [738, 388] width 124 height 20
